Goal: Information Seeking & Learning: Learn about a topic

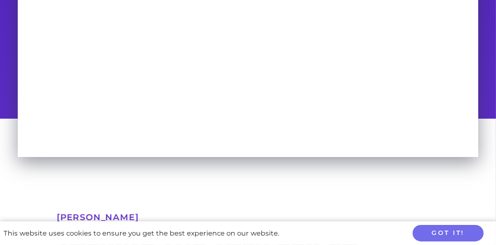
scroll to position [236, 0]
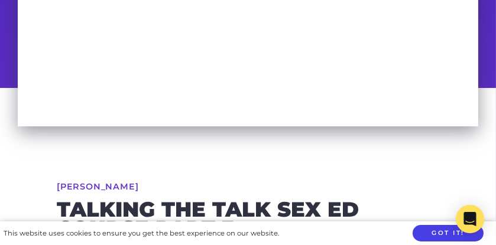
click at [436, 229] on button "Got it!" at bounding box center [448, 233] width 71 height 17
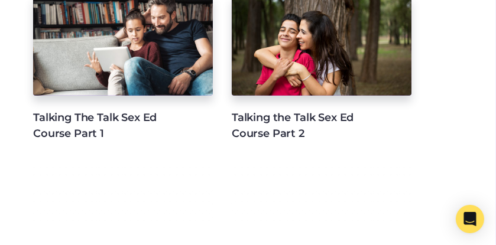
scroll to position [946, 0]
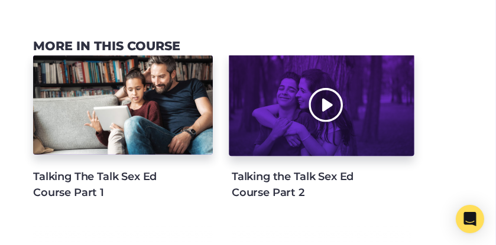
click at [276, 119] on div at bounding box center [321, 105] width 185 height 102
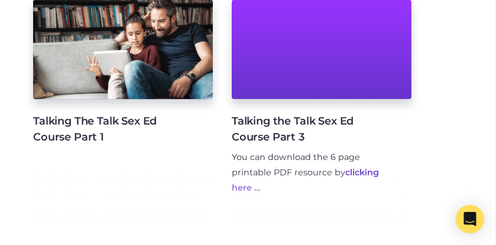
scroll to position [944, 0]
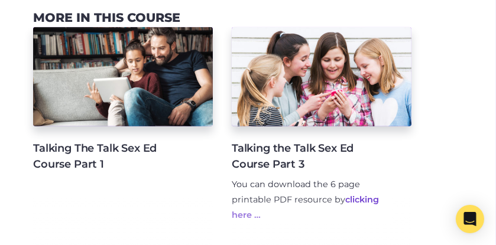
click at [364, 197] on link "clicking here …" at bounding box center [305, 207] width 147 height 26
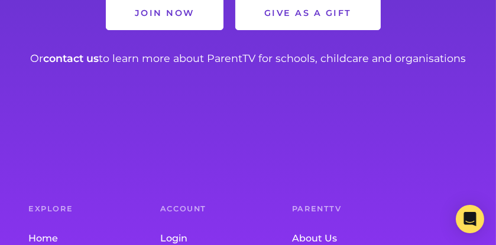
scroll to position [2095, 0]
